Goal: Find specific page/section: Find specific page/section

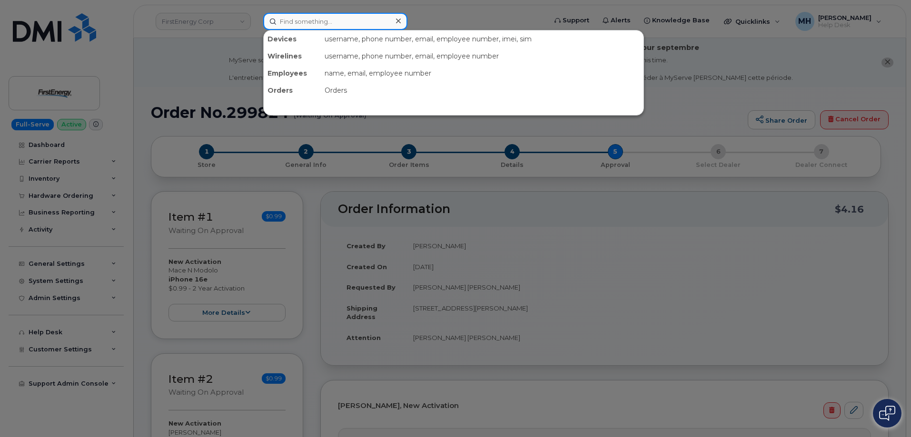
click at [285, 24] on input at bounding box center [335, 21] width 144 height 17
paste input "[PHONE_NUMBER]"
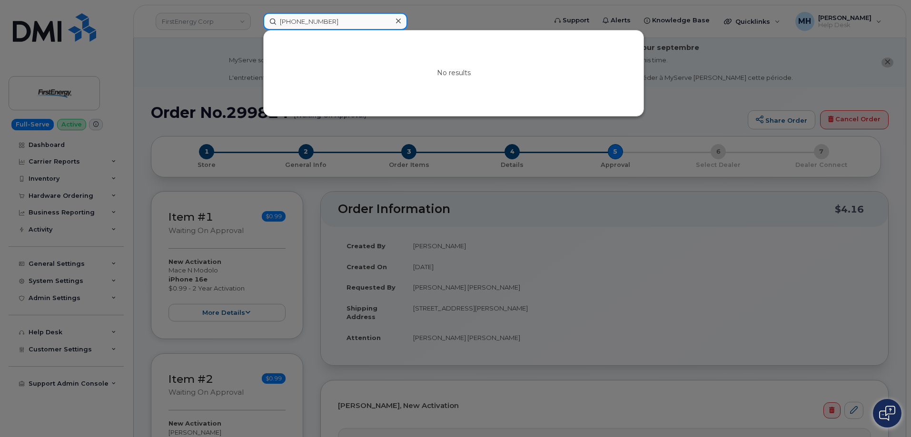
type input "843-856-3900"
click at [185, 81] on div at bounding box center [455, 218] width 911 height 437
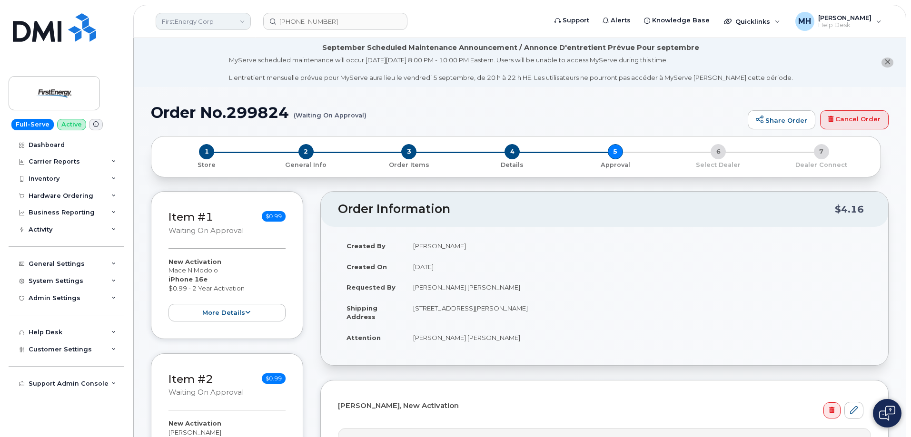
click at [177, 20] on link "FirstEnergy Corp" at bounding box center [203, 21] width 95 height 17
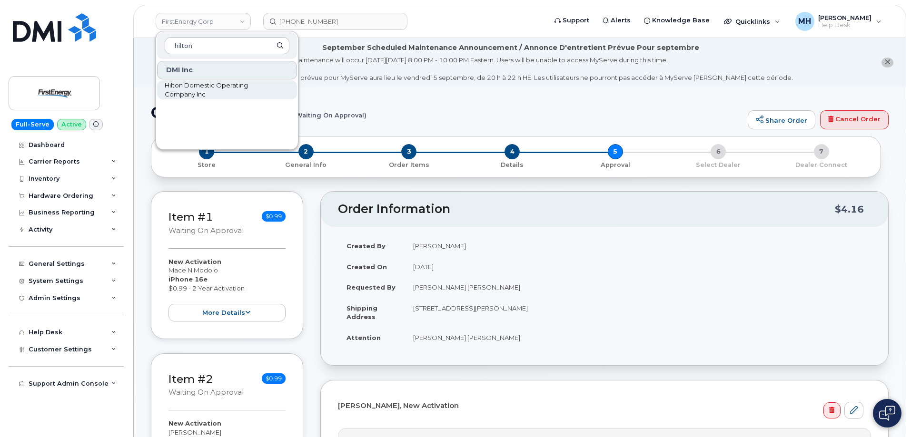
type input "hilton"
click at [202, 84] on span "Hilton Domestic Operating Company Inc" at bounding box center [219, 90] width 109 height 19
